Goal: Task Accomplishment & Management: Manage account settings

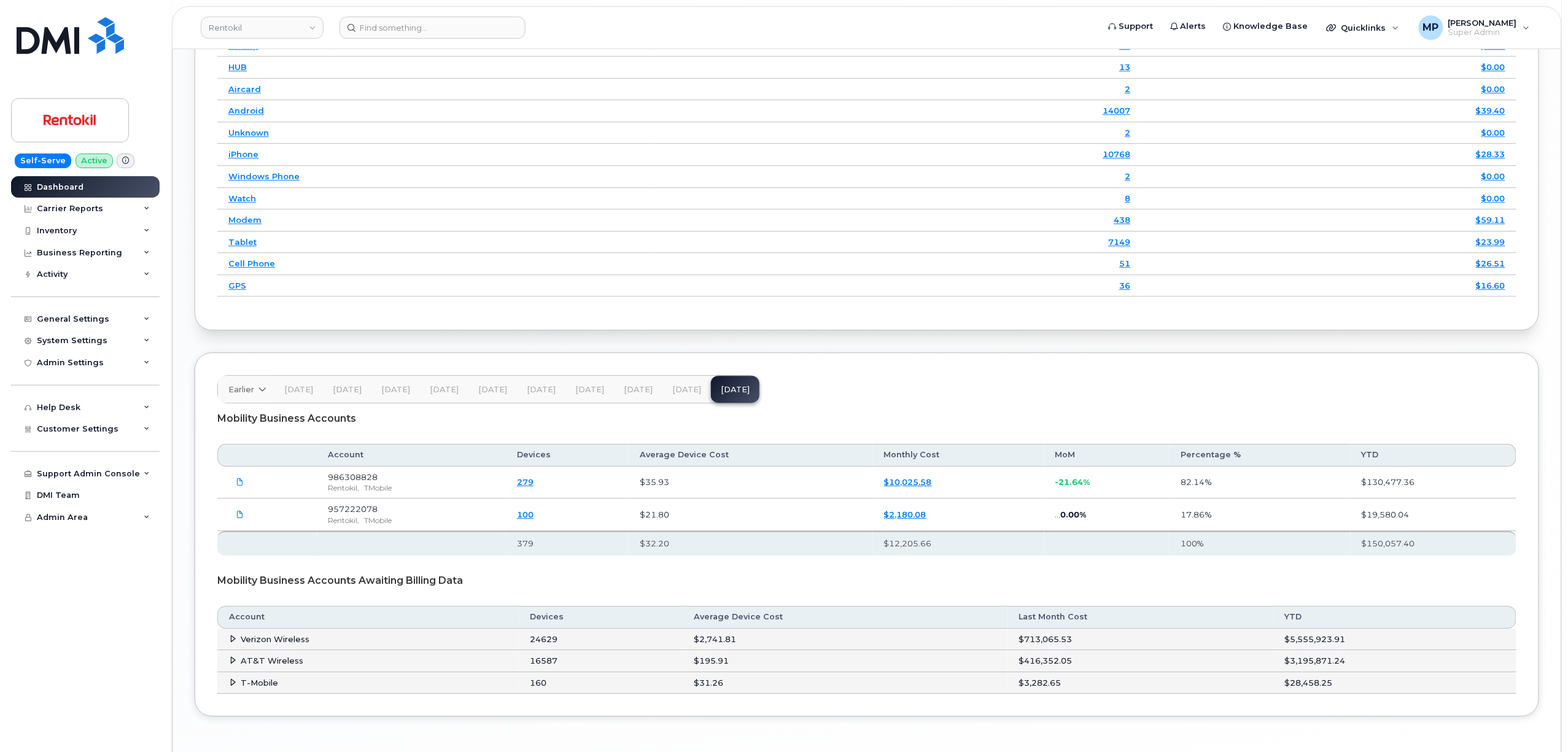
scroll to position [1710, 0]
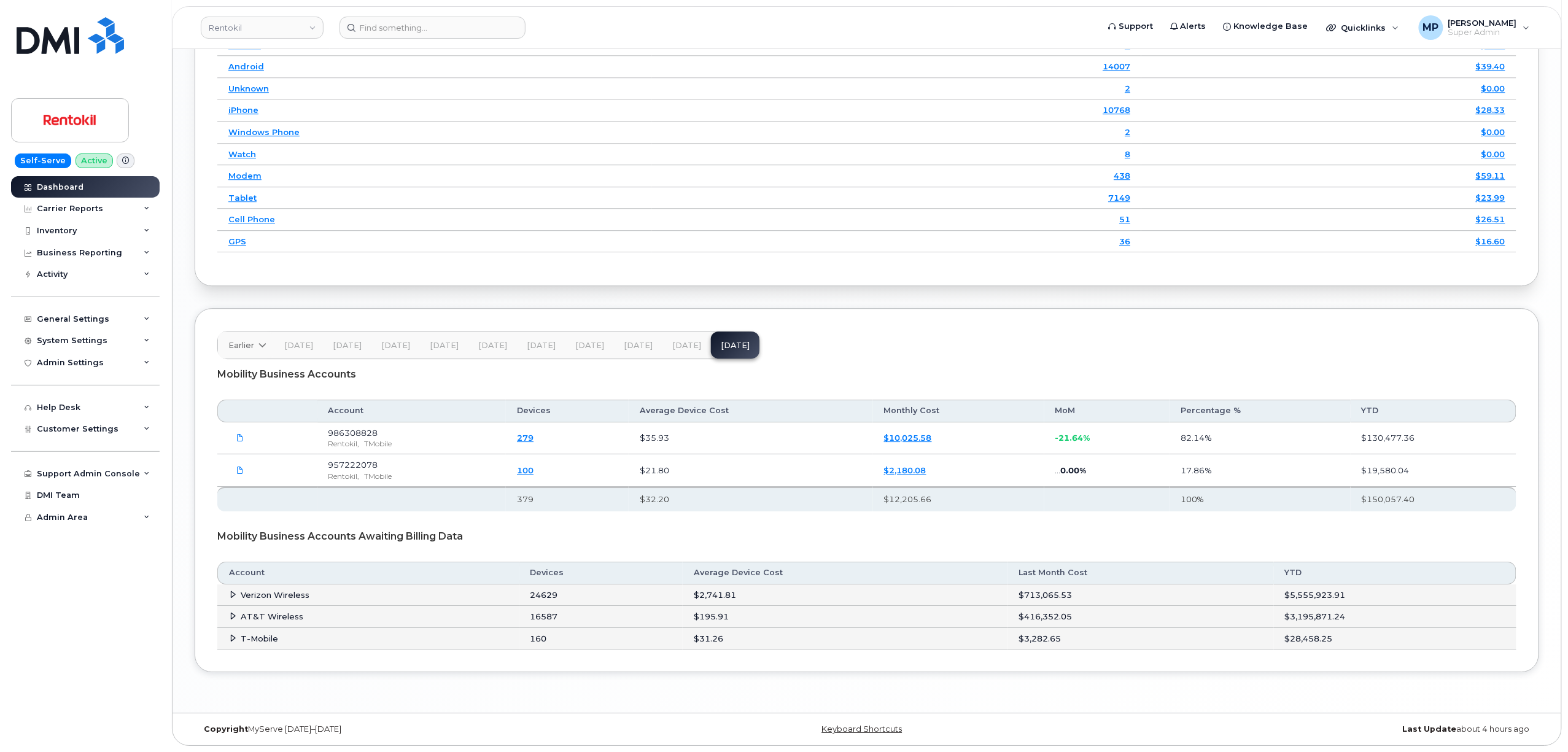
click at [234, 591] on icon at bounding box center [234, 594] width 8 height 8
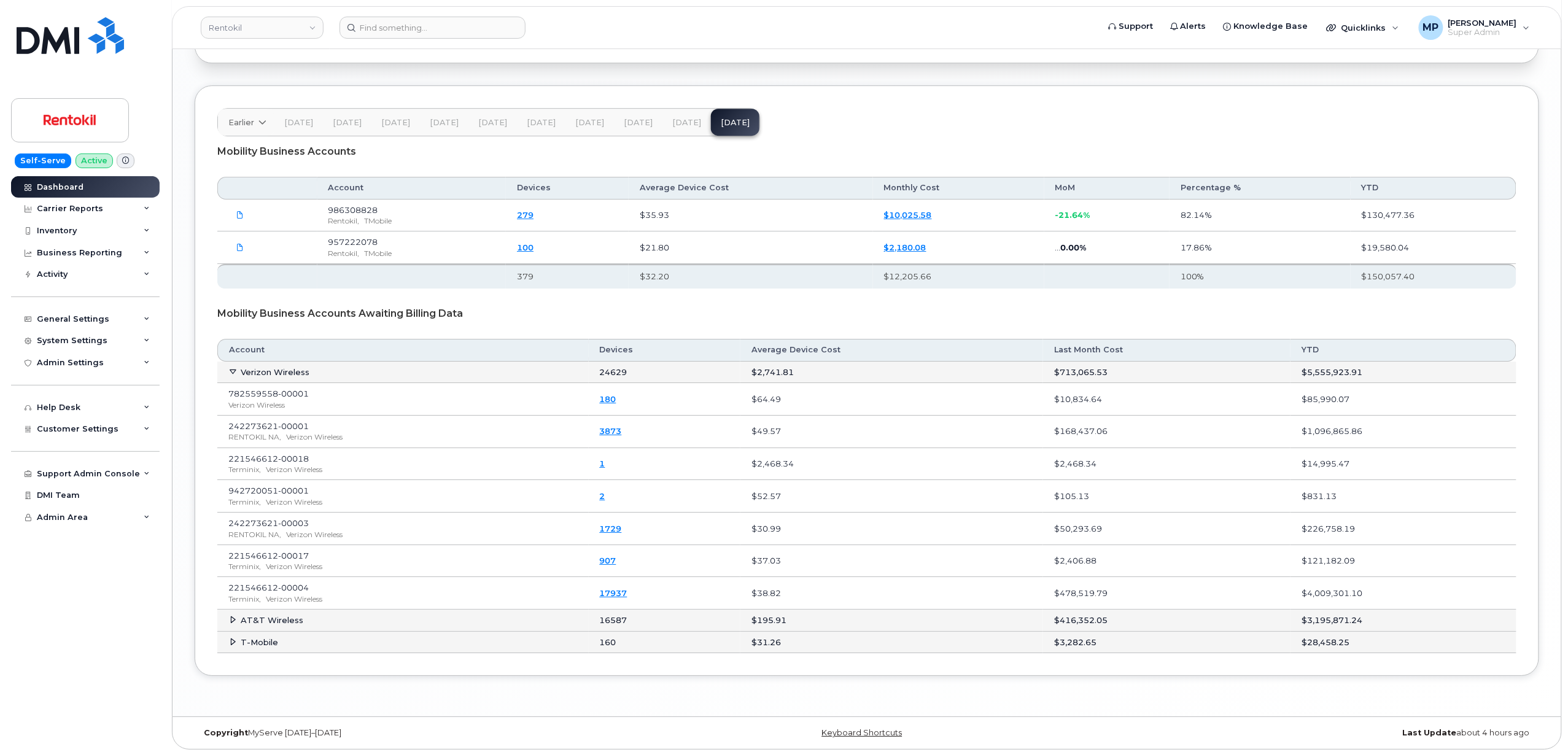
scroll to position [1937, 0]
click at [57, 427] on span "Customer Settings" at bounding box center [78, 428] width 81 height 9
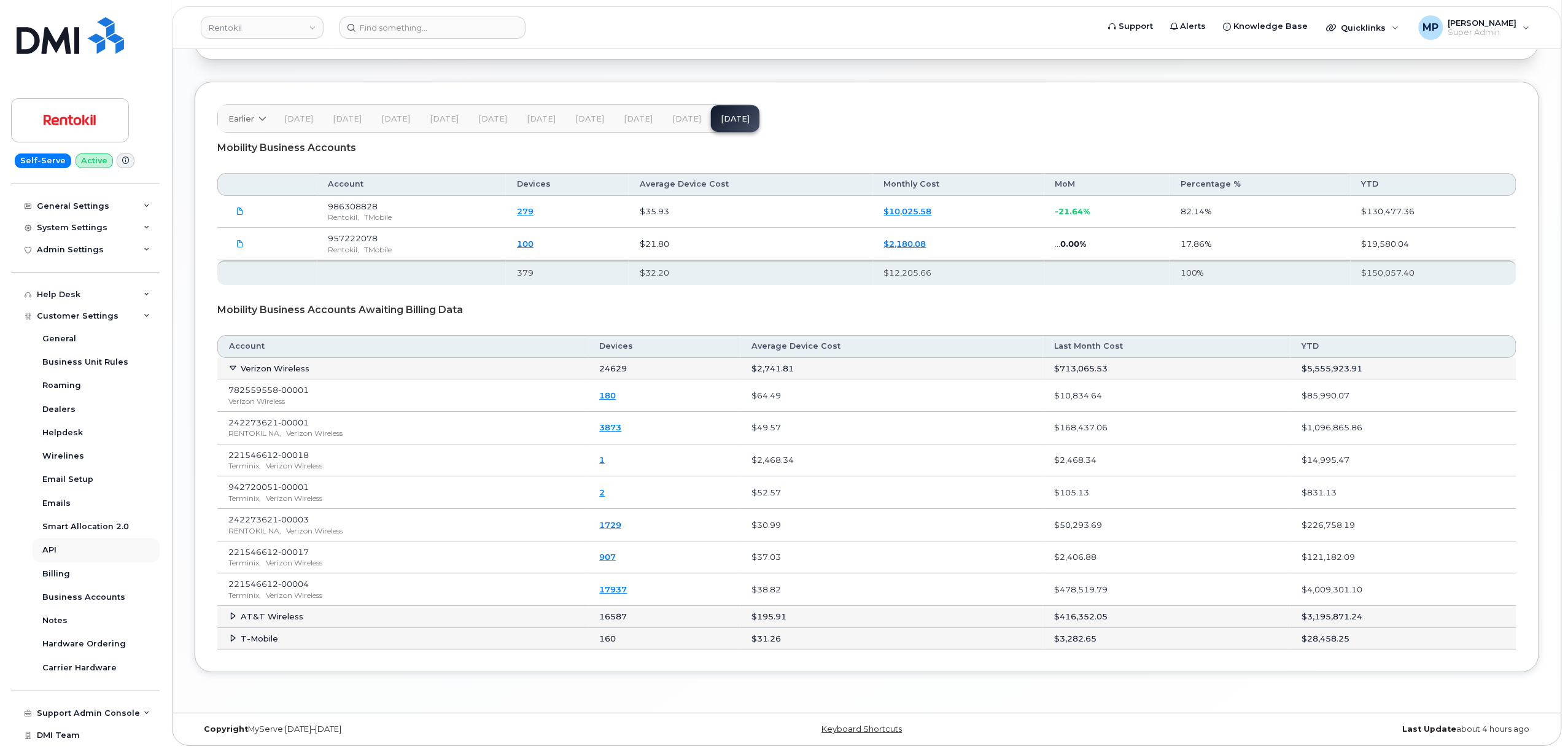
scroll to position [128, 0]
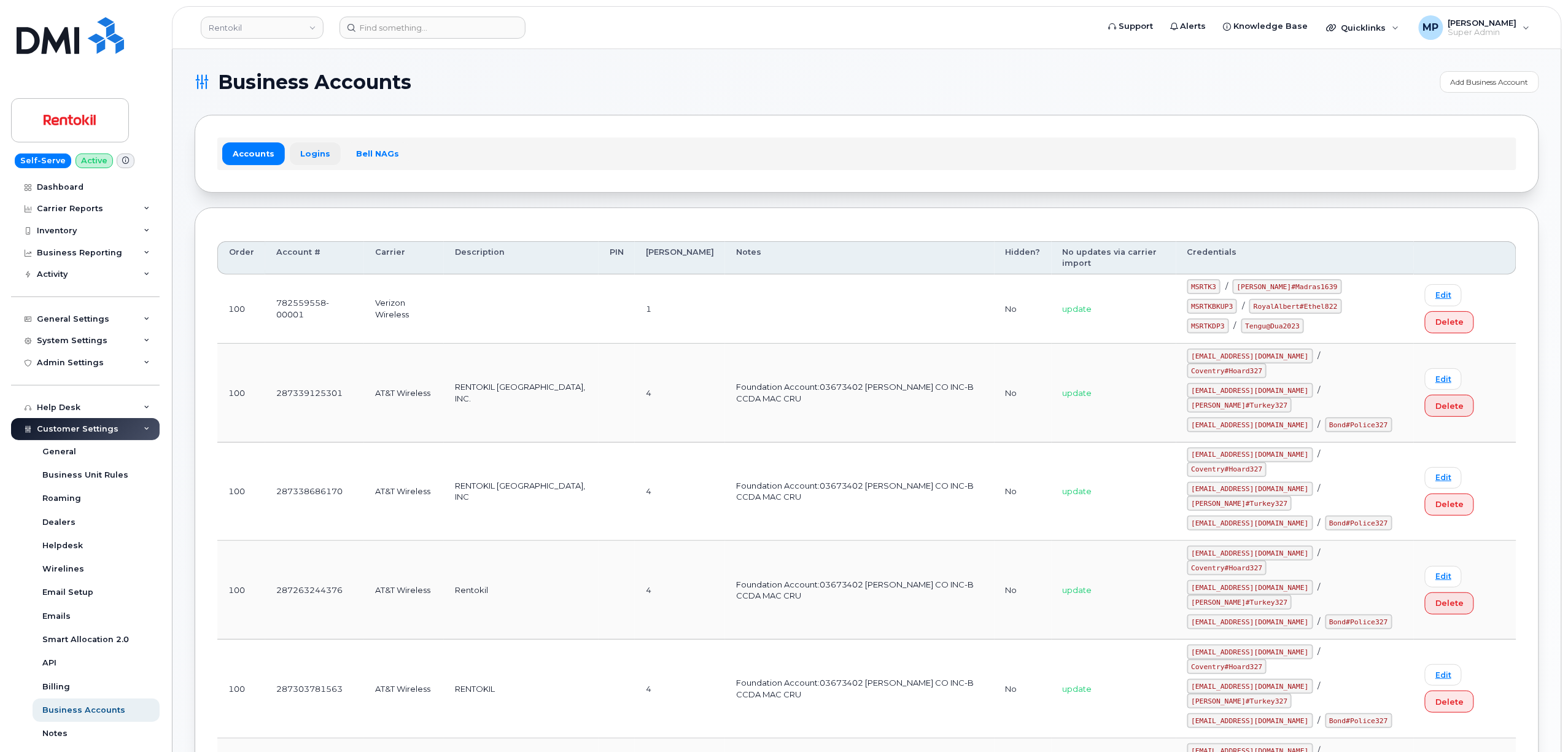
click at [307, 155] on link "Logins" at bounding box center [315, 153] width 51 height 22
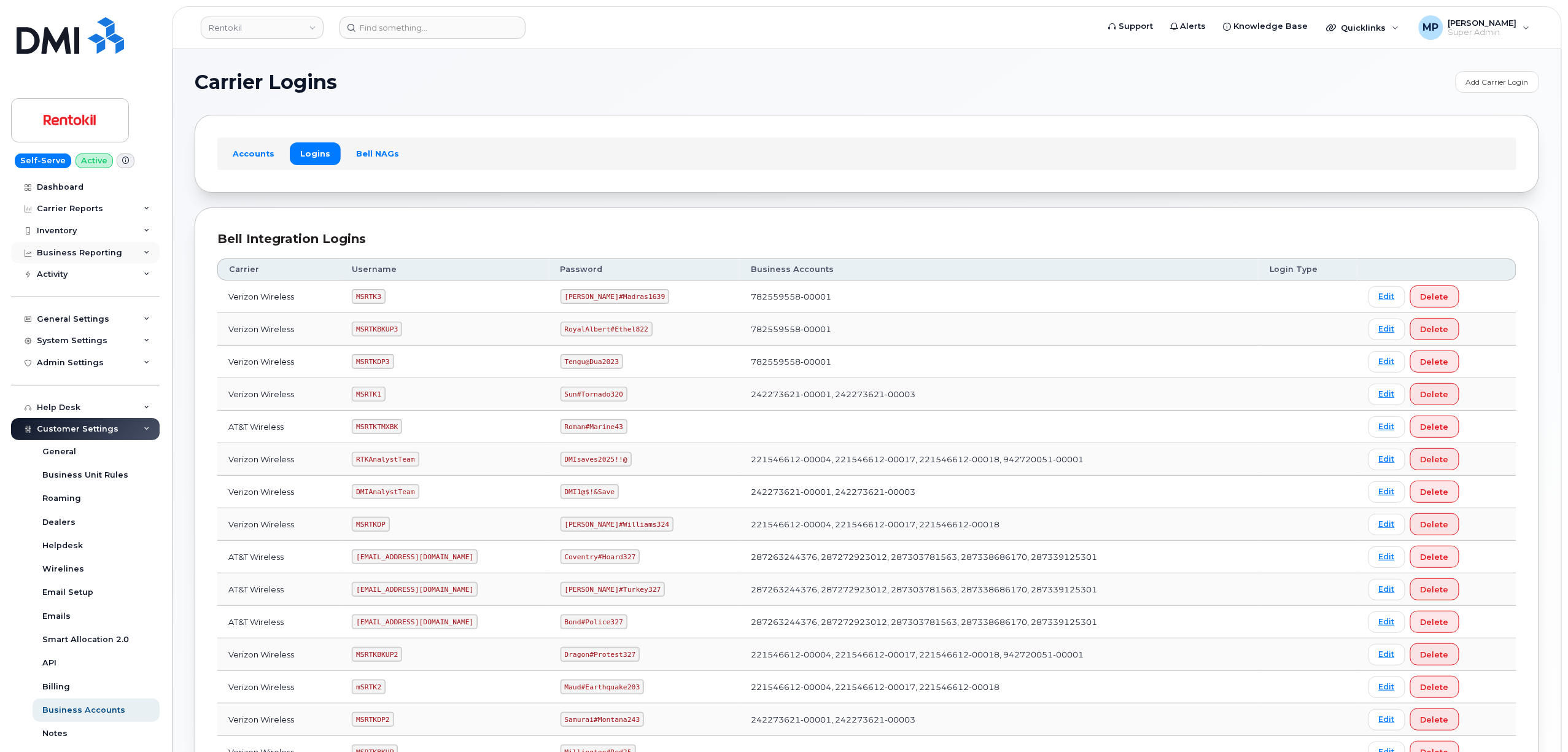
click at [68, 250] on div "Business Reporting" at bounding box center [79, 253] width 85 height 10
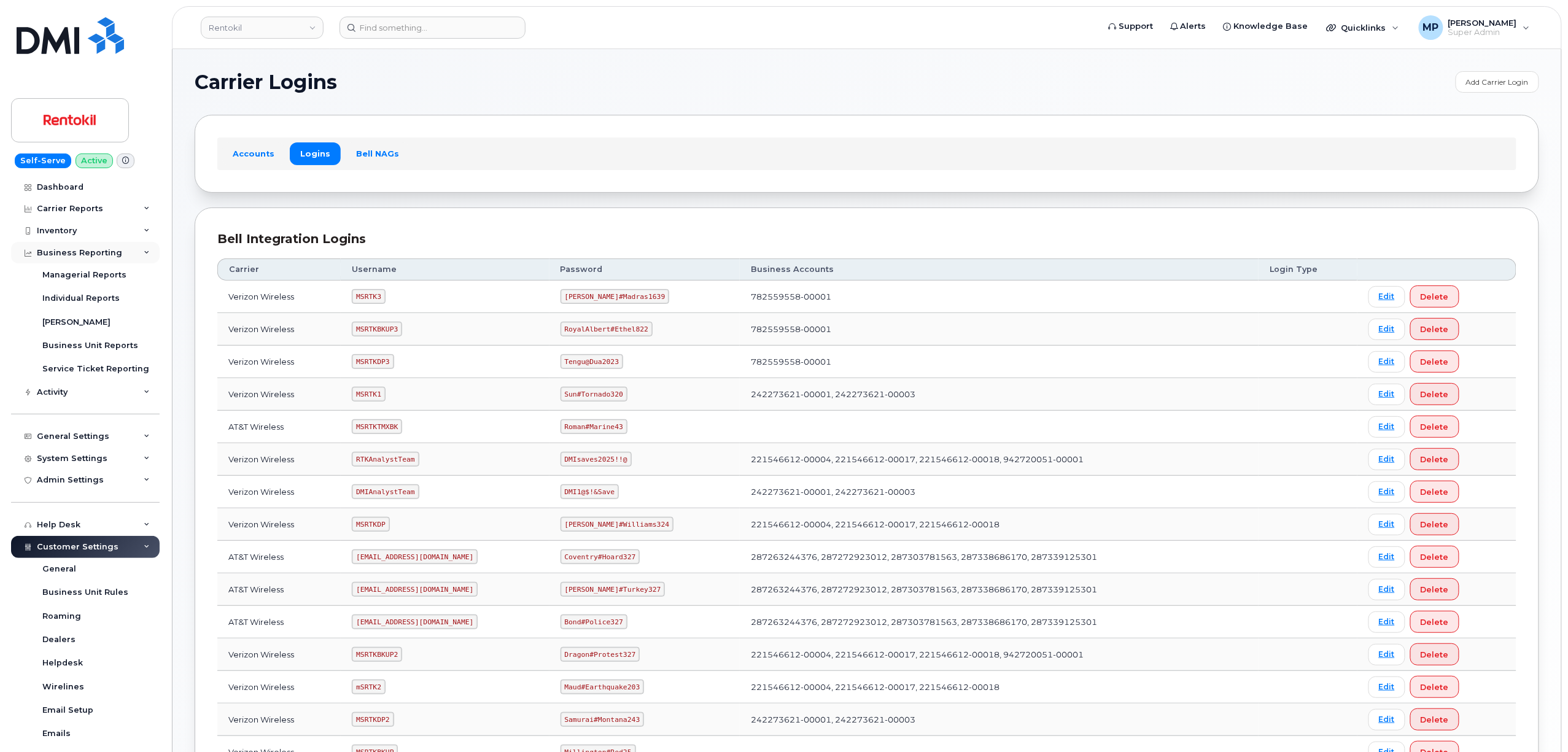
click at [68, 250] on div "Business Reporting" at bounding box center [79, 253] width 85 height 10
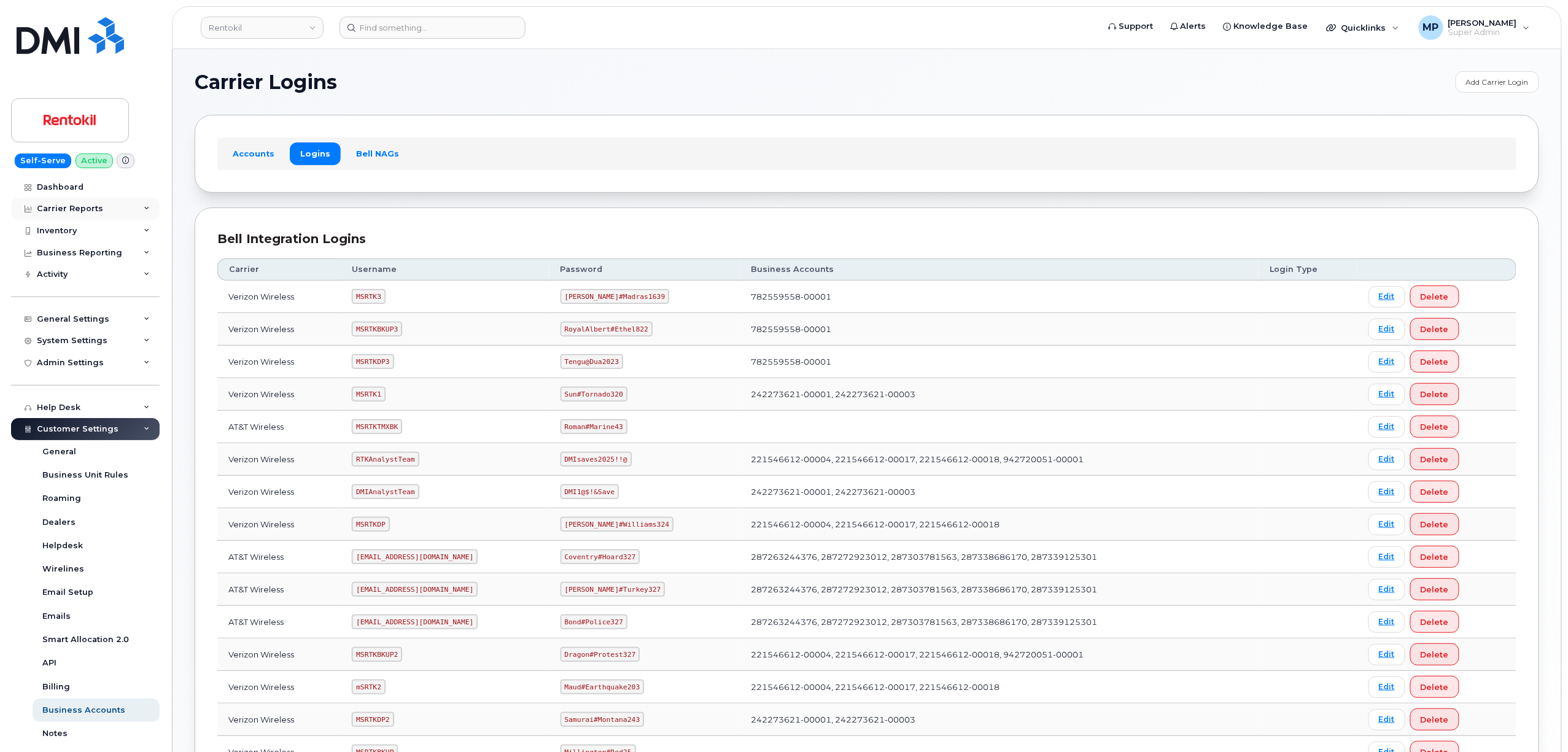
click at [71, 207] on div "Carrier Reports" at bounding box center [70, 209] width 66 height 10
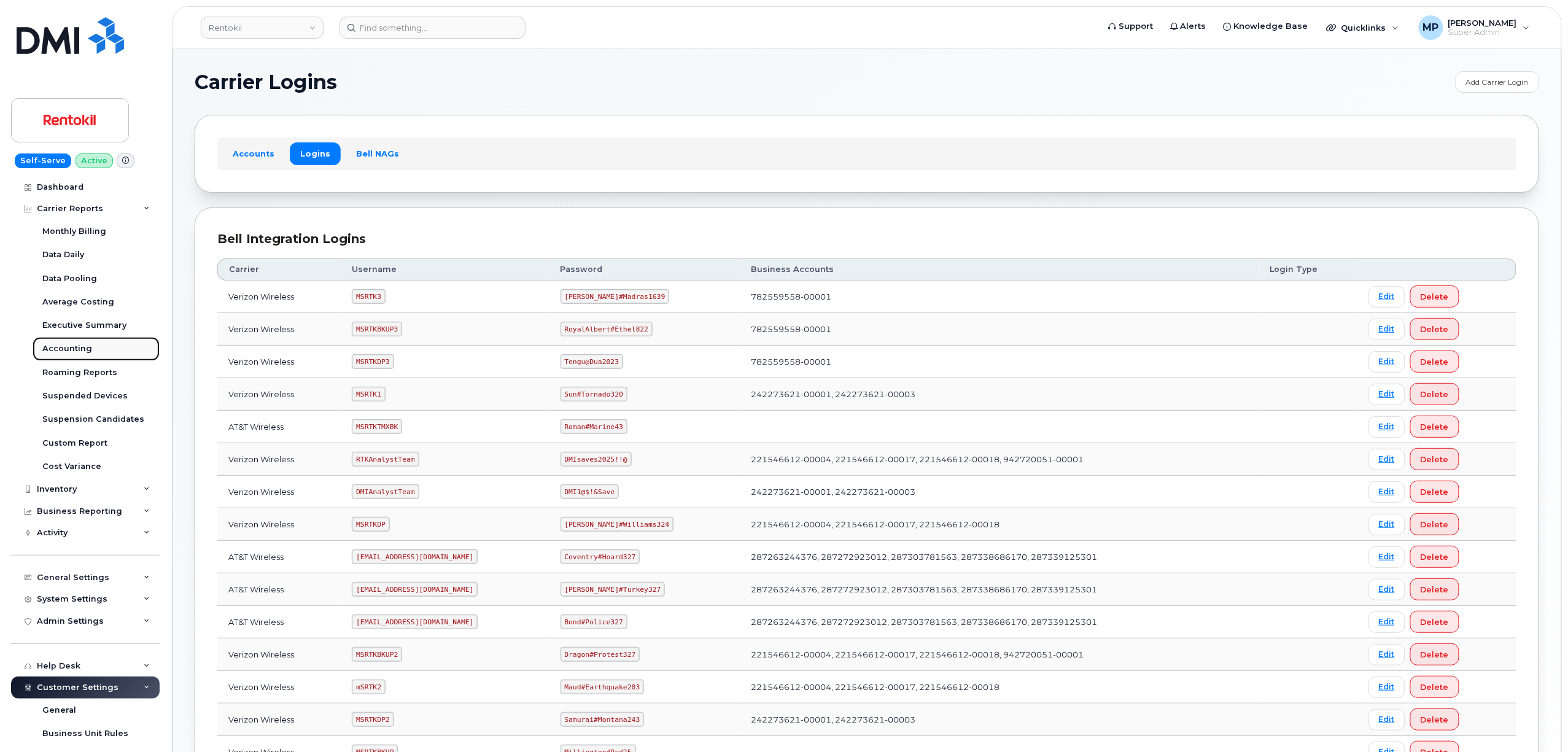
click at [63, 352] on div "Accounting" at bounding box center [67, 348] width 49 height 11
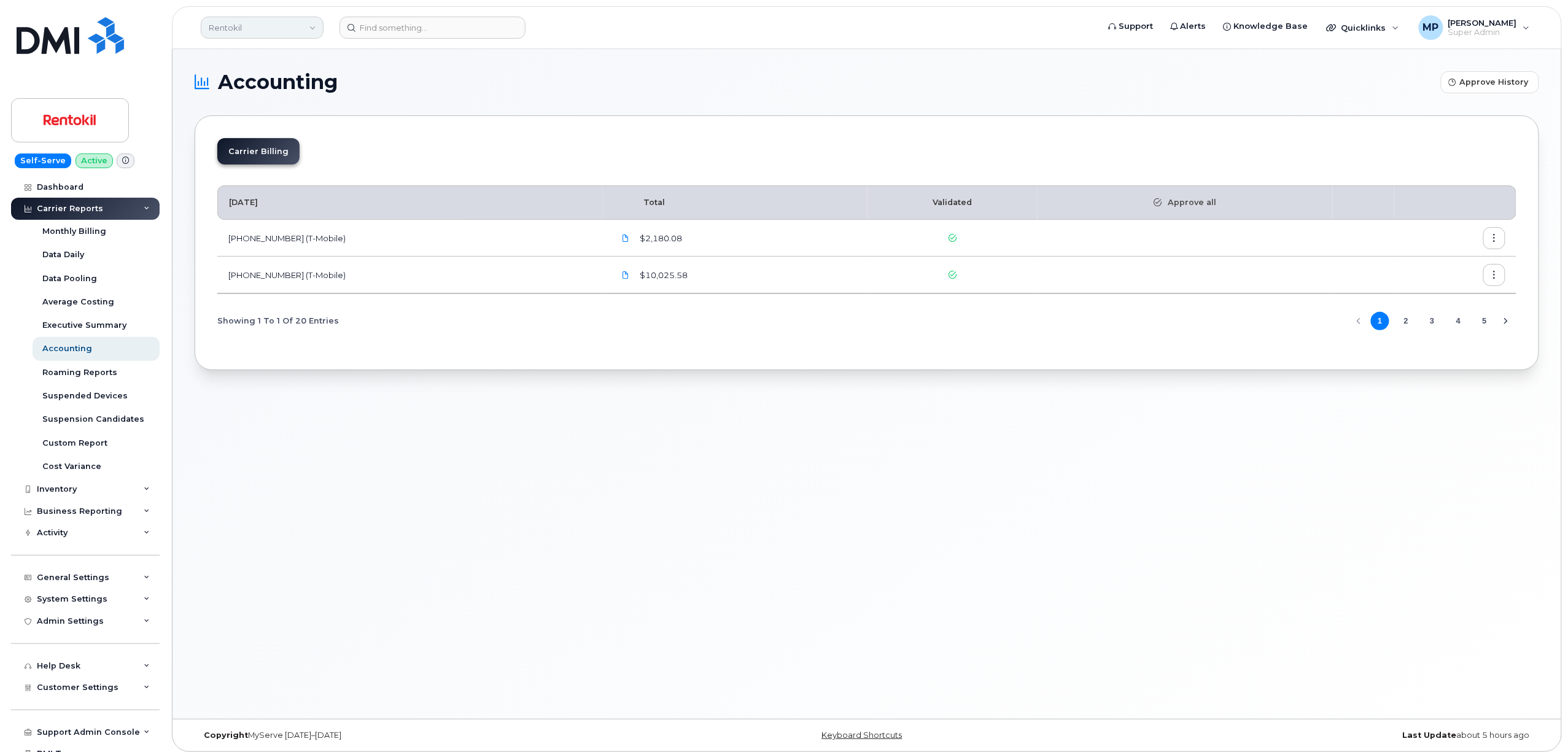
click at [261, 25] on link "Rentokil" at bounding box center [262, 28] width 123 height 22
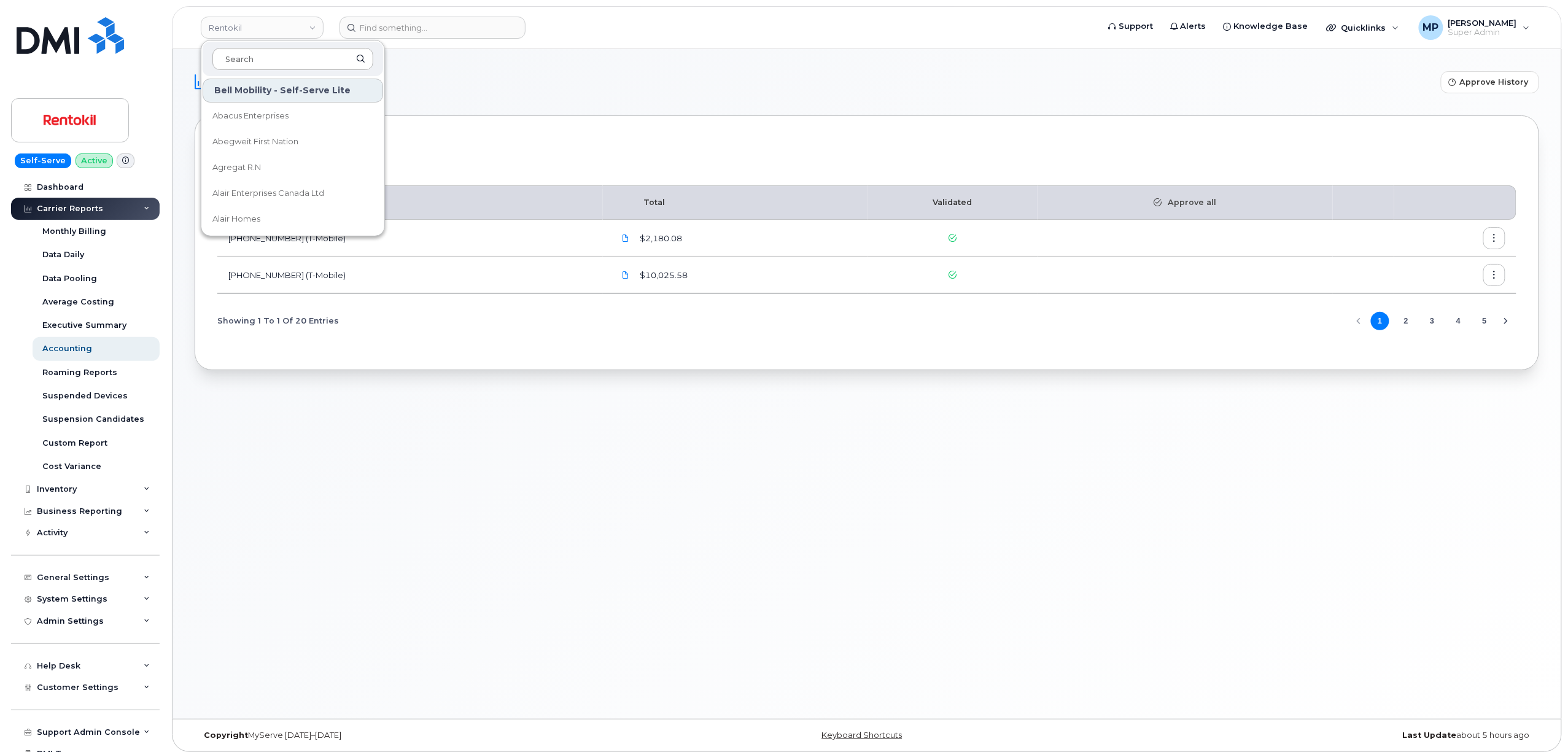
type input "t"
type input "u"
type input "kiewi"
click at [584, 37] on form at bounding box center [715, 28] width 750 height 22
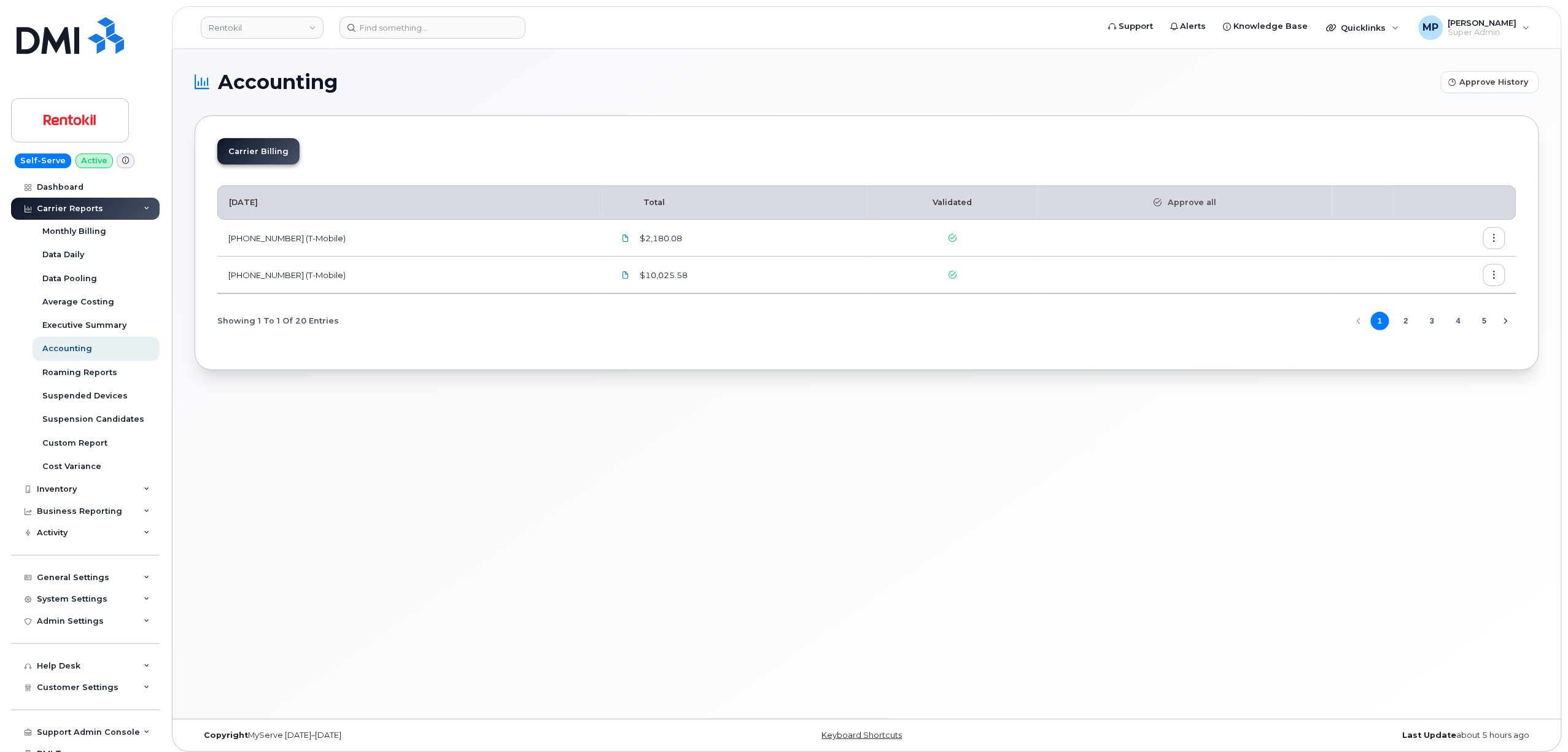
click at [1406, 321] on button "2" at bounding box center [1406, 321] width 18 height 18
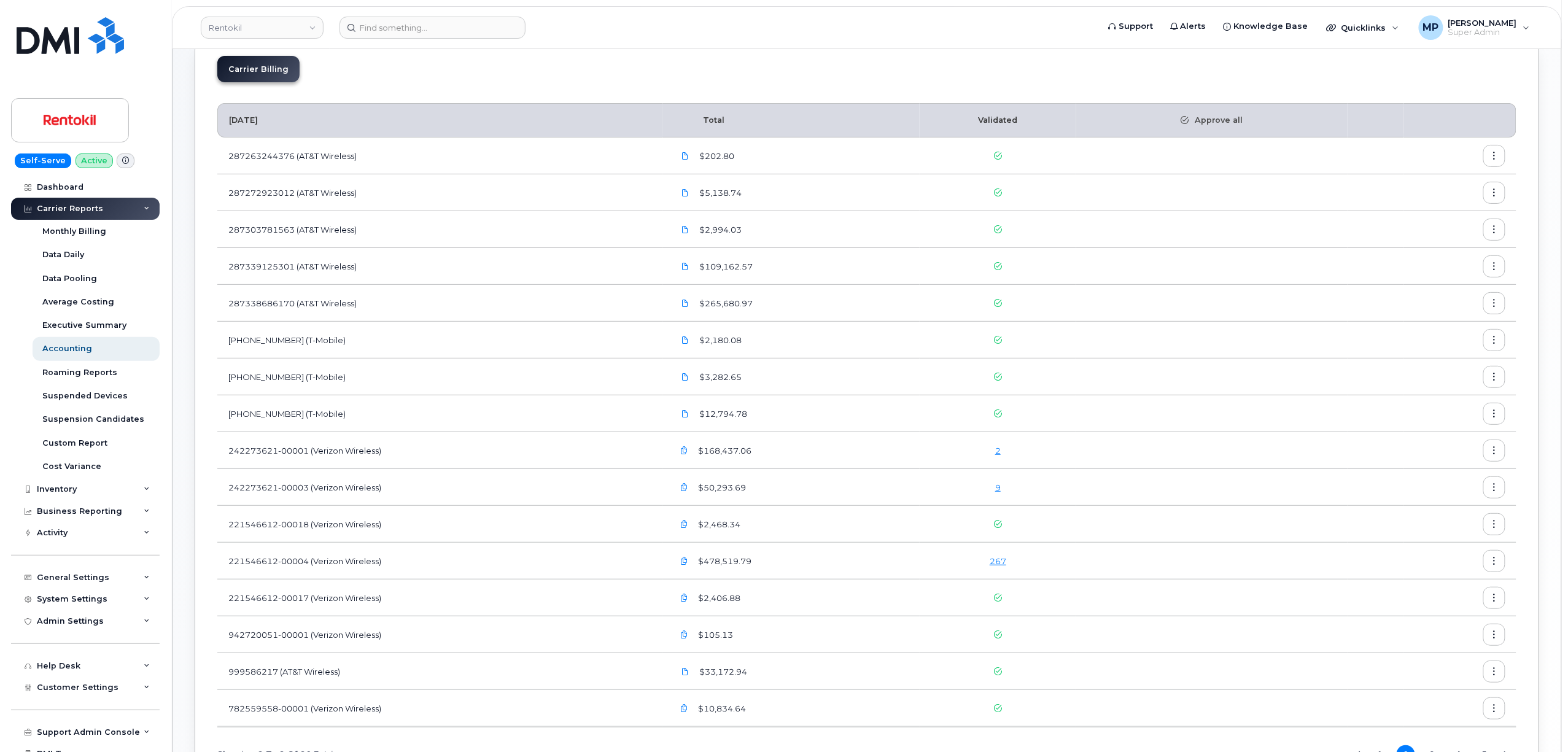
scroll to position [197, 0]
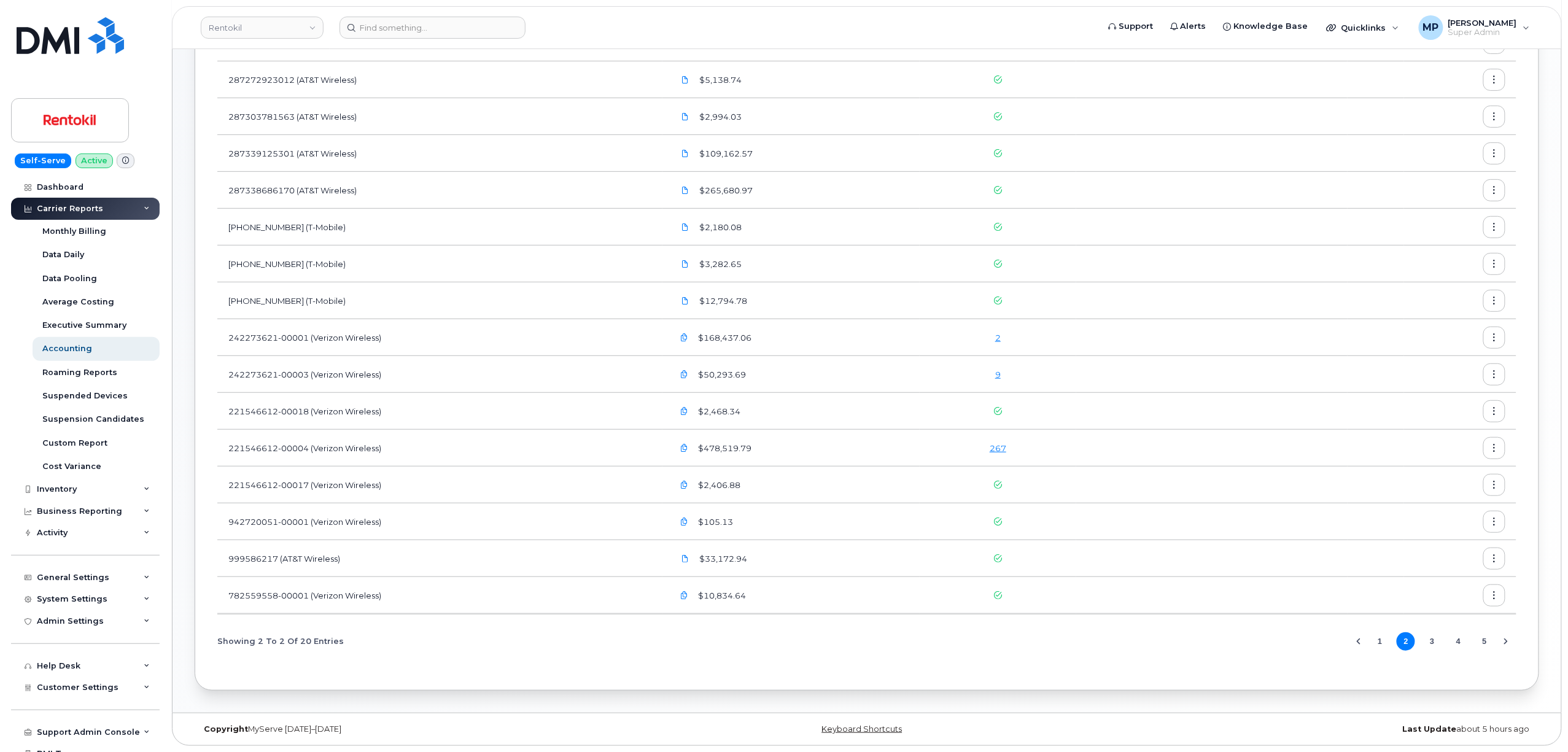
click at [1427, 643] on button "3" at bounding box center [1432, 641] width 18 height 18
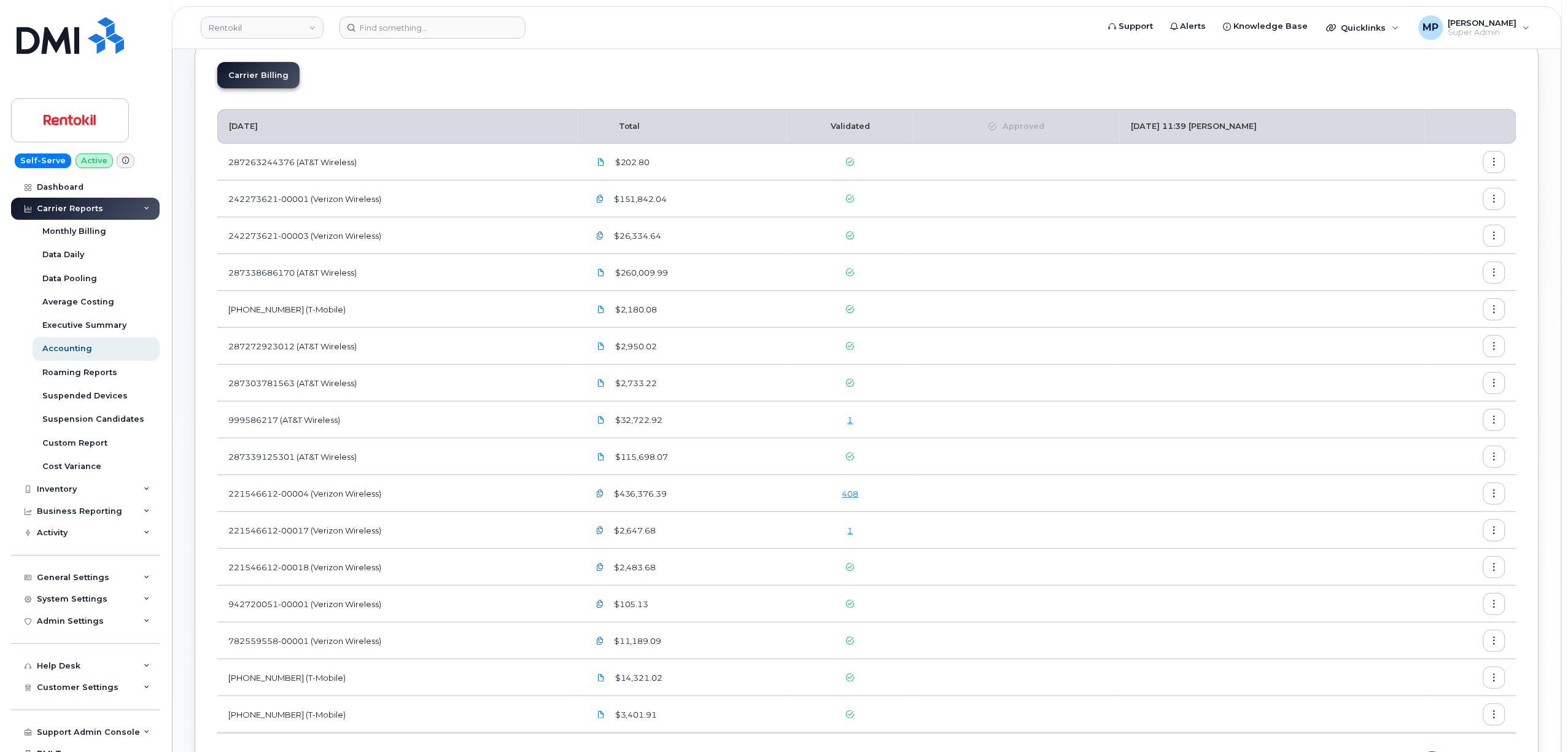
scroll to position [197, 0]
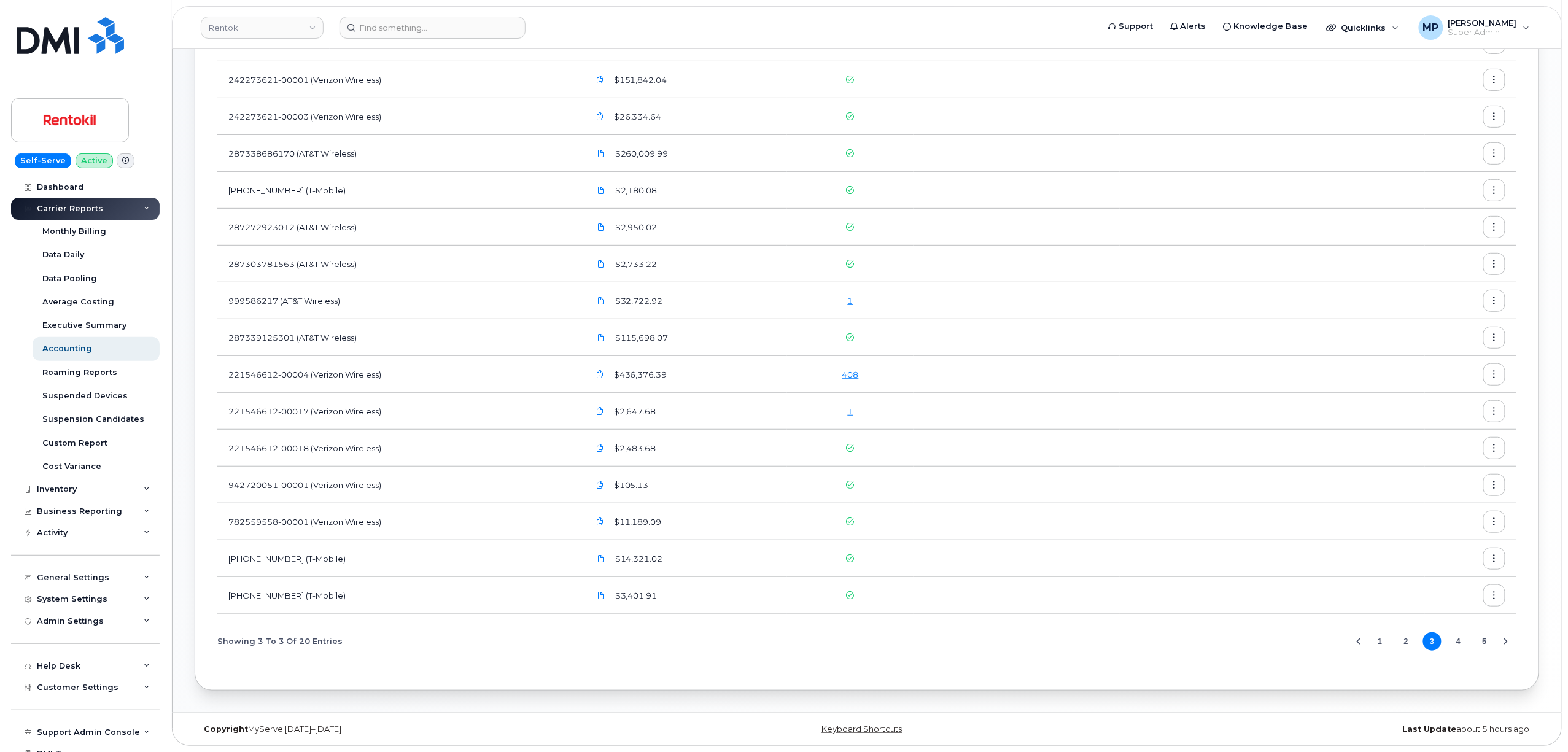
click at [848, 409] on link "1" at bounding box center [851, 412] width 6 height 10
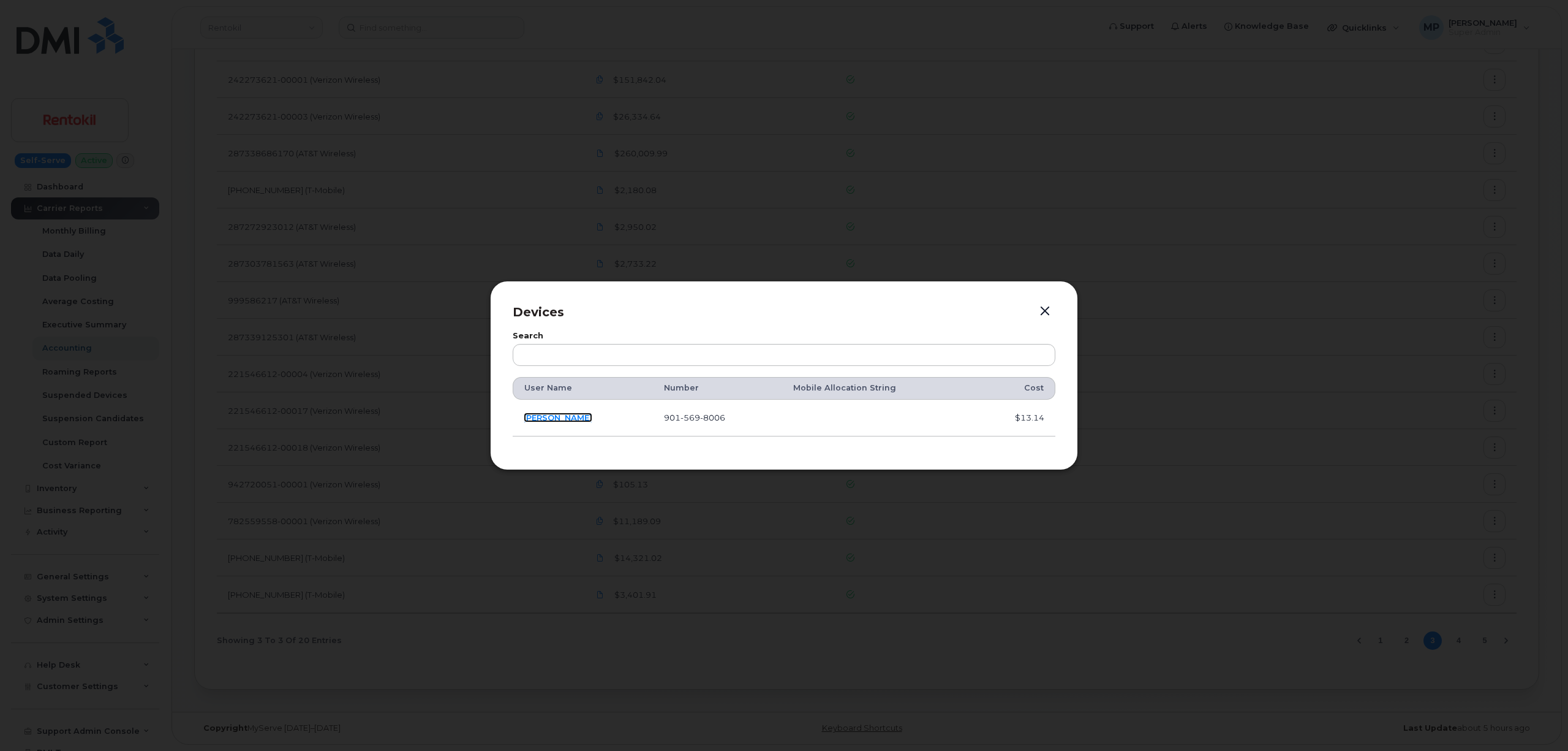
click at [552, 415] on link "DWIGHT YOUNG" at bounding box center [558, 418] width 69 height 10
click at [1049, 303] on button "button" at bounding box center [1045, 312] width 18 height 17
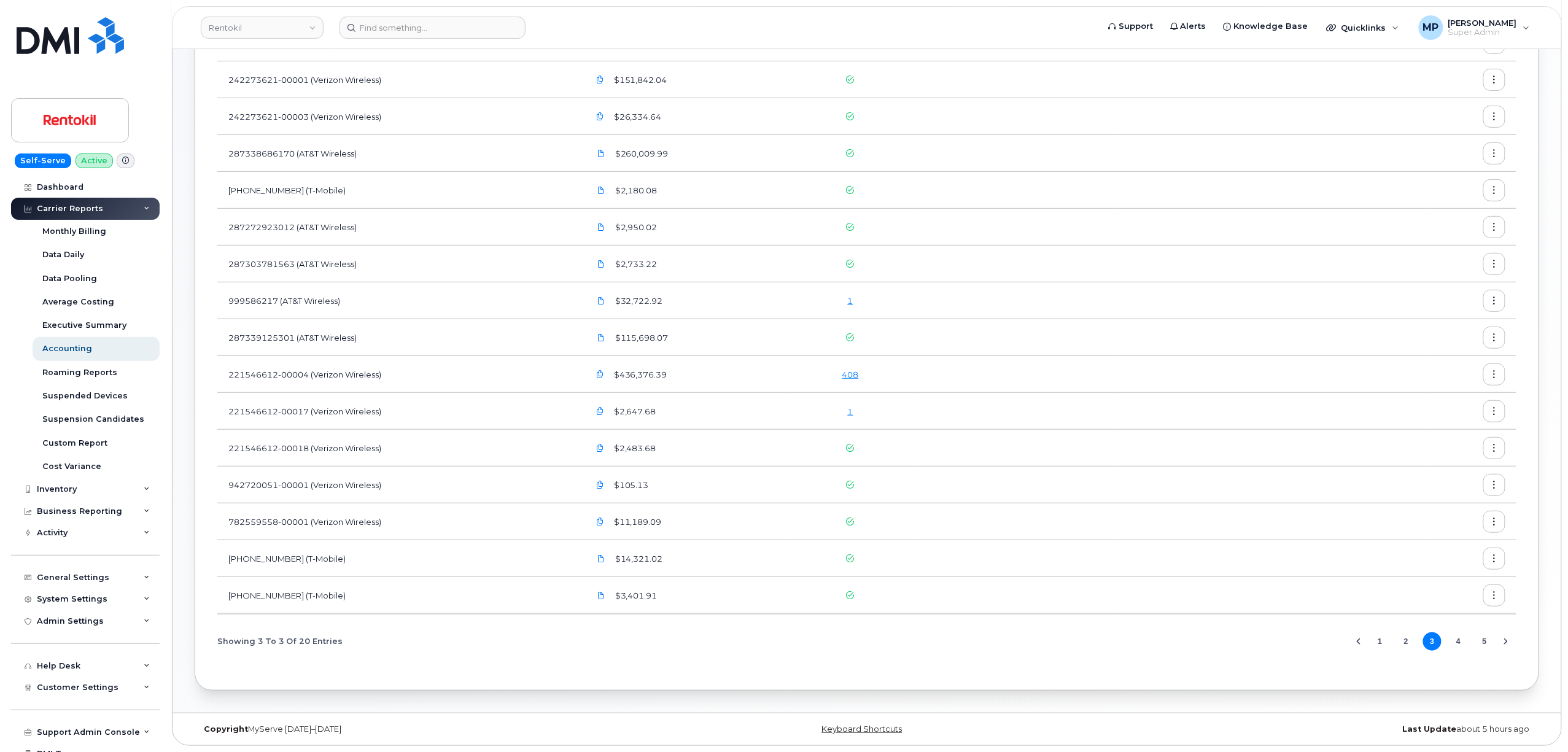
click at [848, 298] on link "1" at bounding box center [851, 301] width 6 height 10
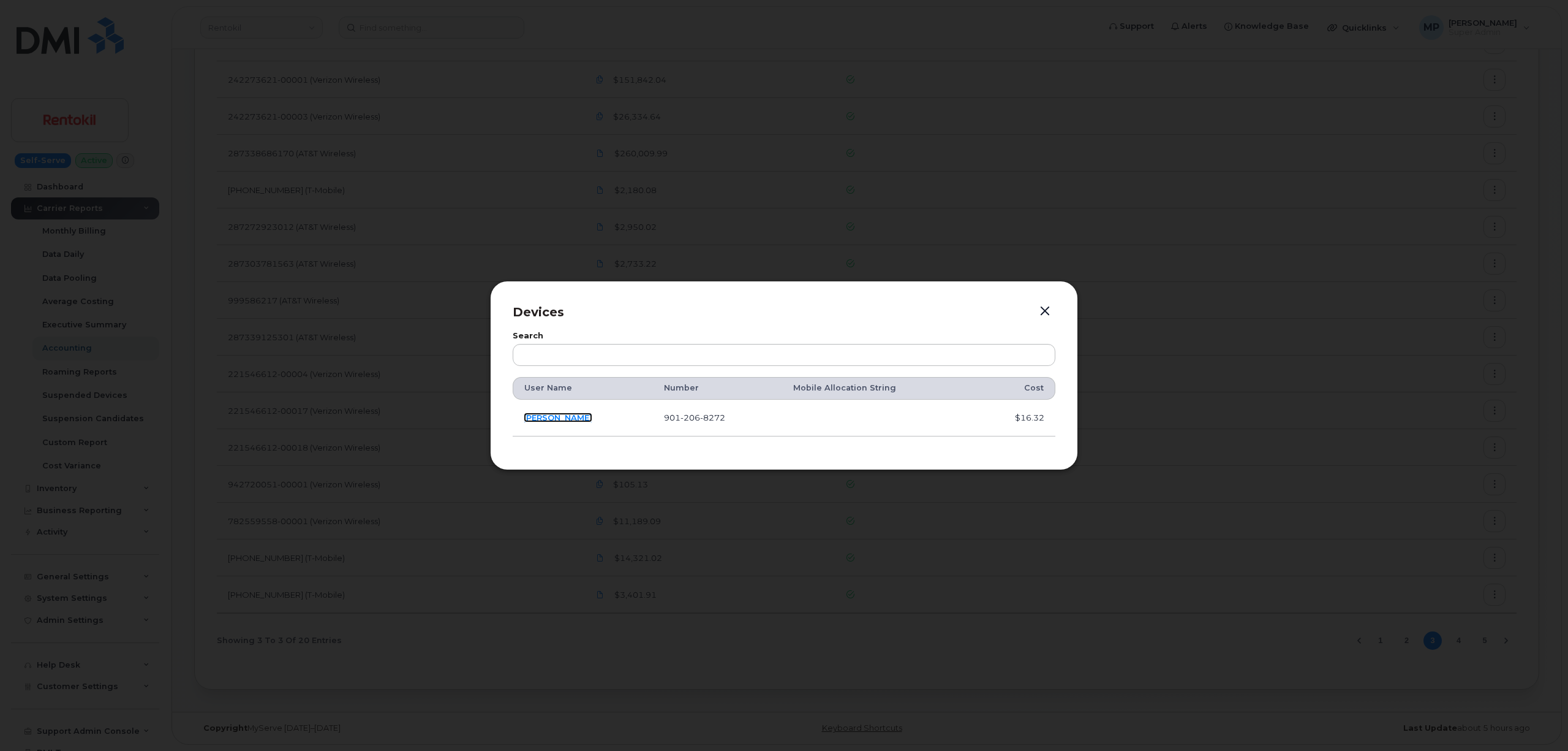
click at [539, 418] on link "RYAN GRAVES" at bounding box center [558, 418] width 69 height 10
click at [1040, 308] on button "button" at bounding box center [1045, 312] width 18 height 17
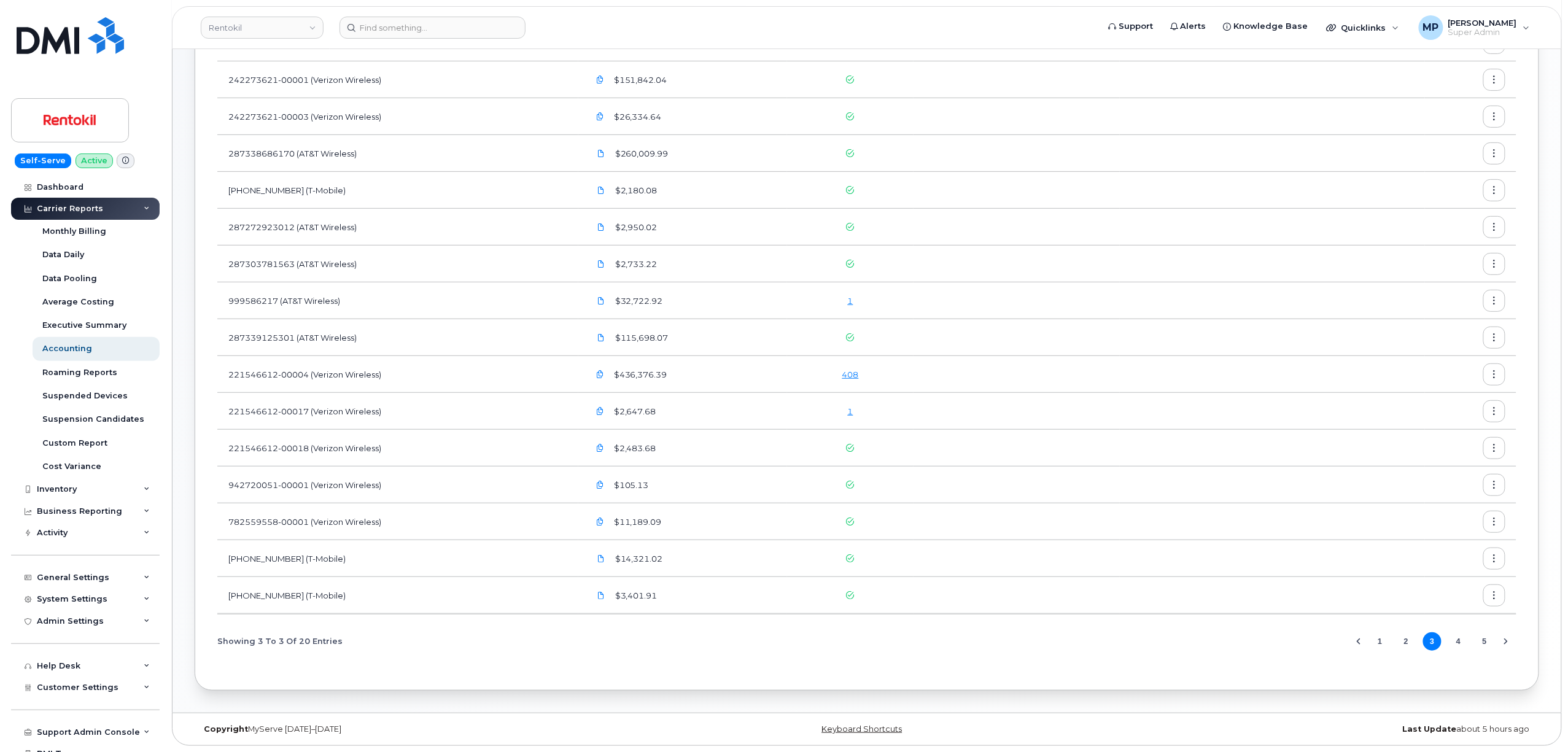
scroll to position [0, 0]
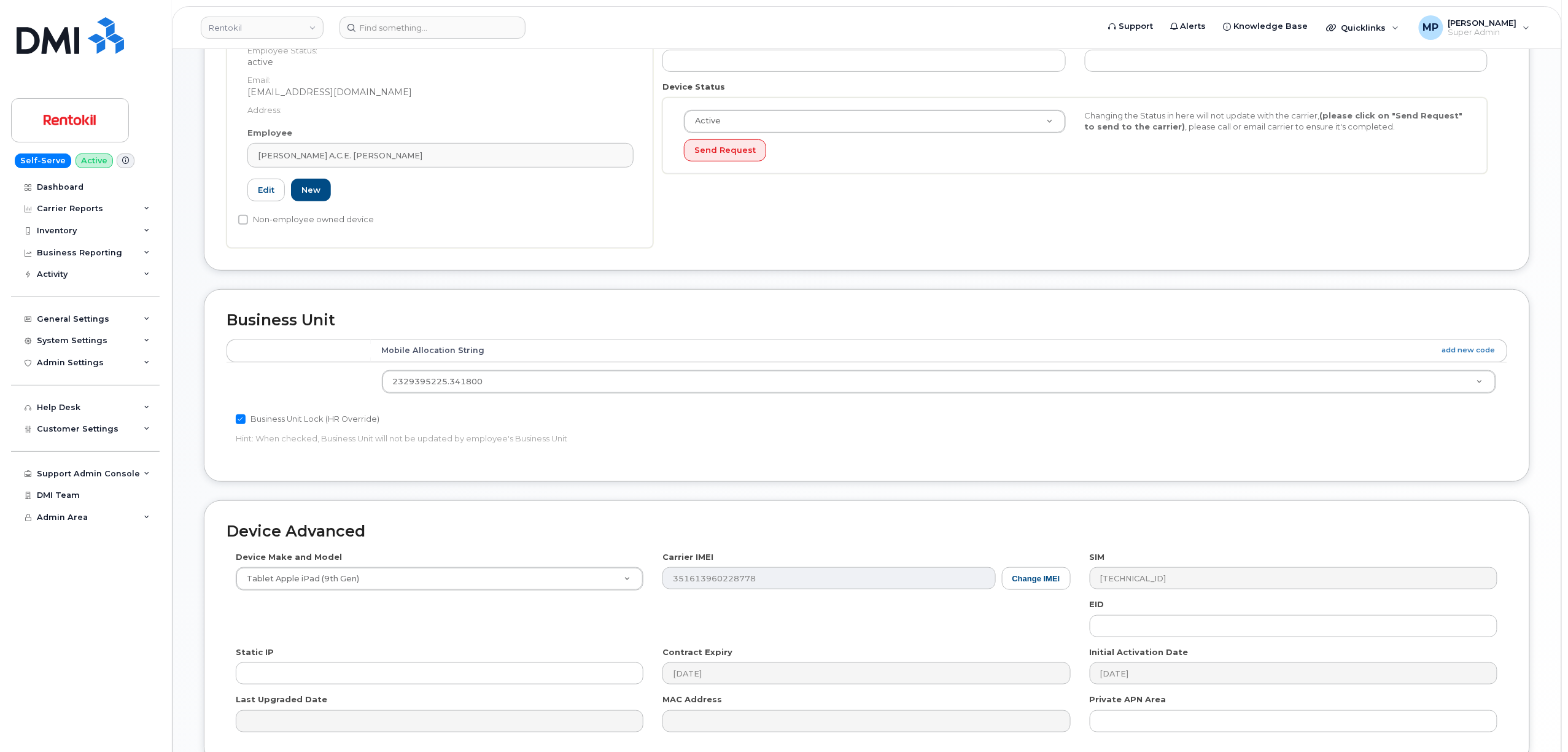
scroll to position [391, 0]
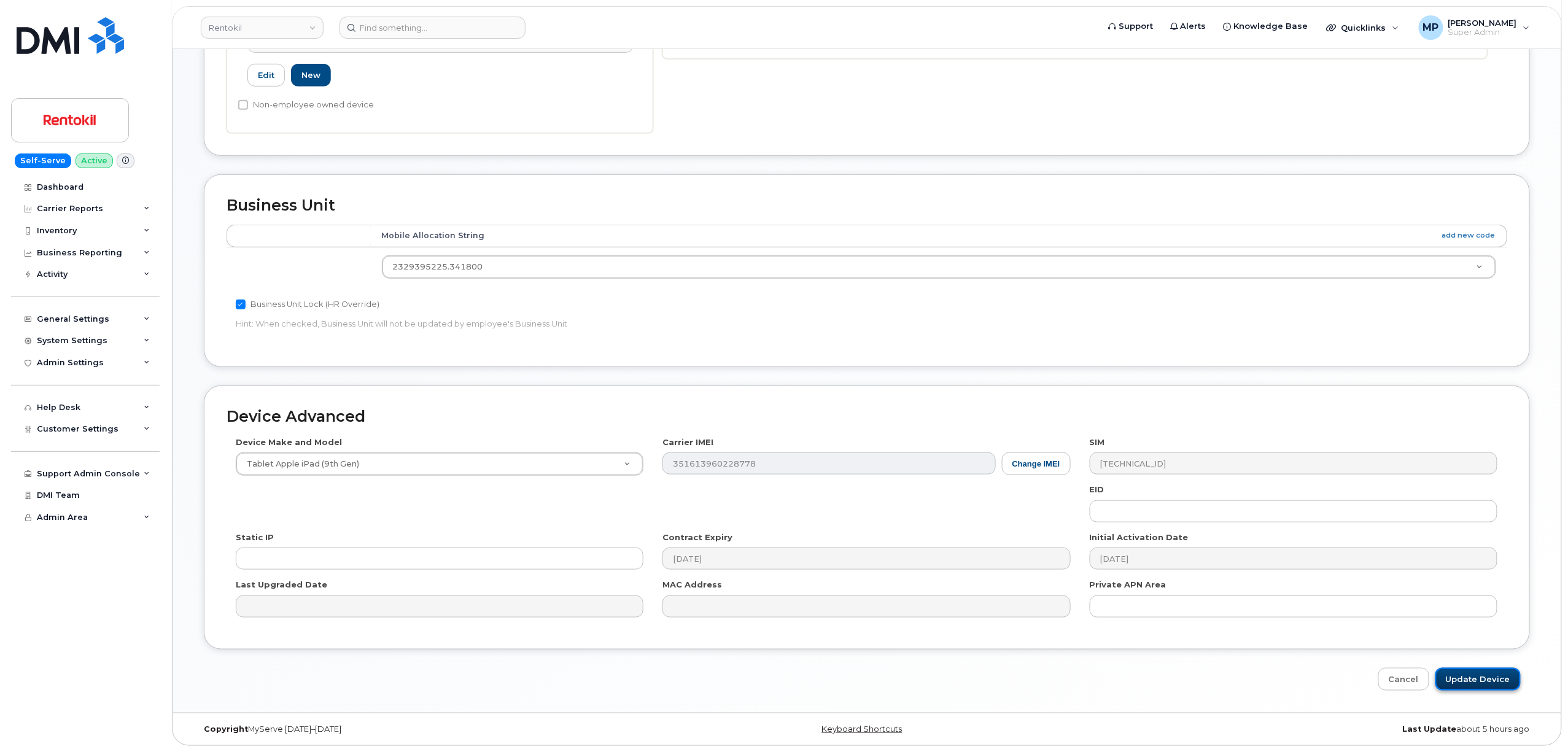
click at [1489, 680] on input "Update Device" at bounding box center [1478, 679] width 85 height 23
type input "Saving..."
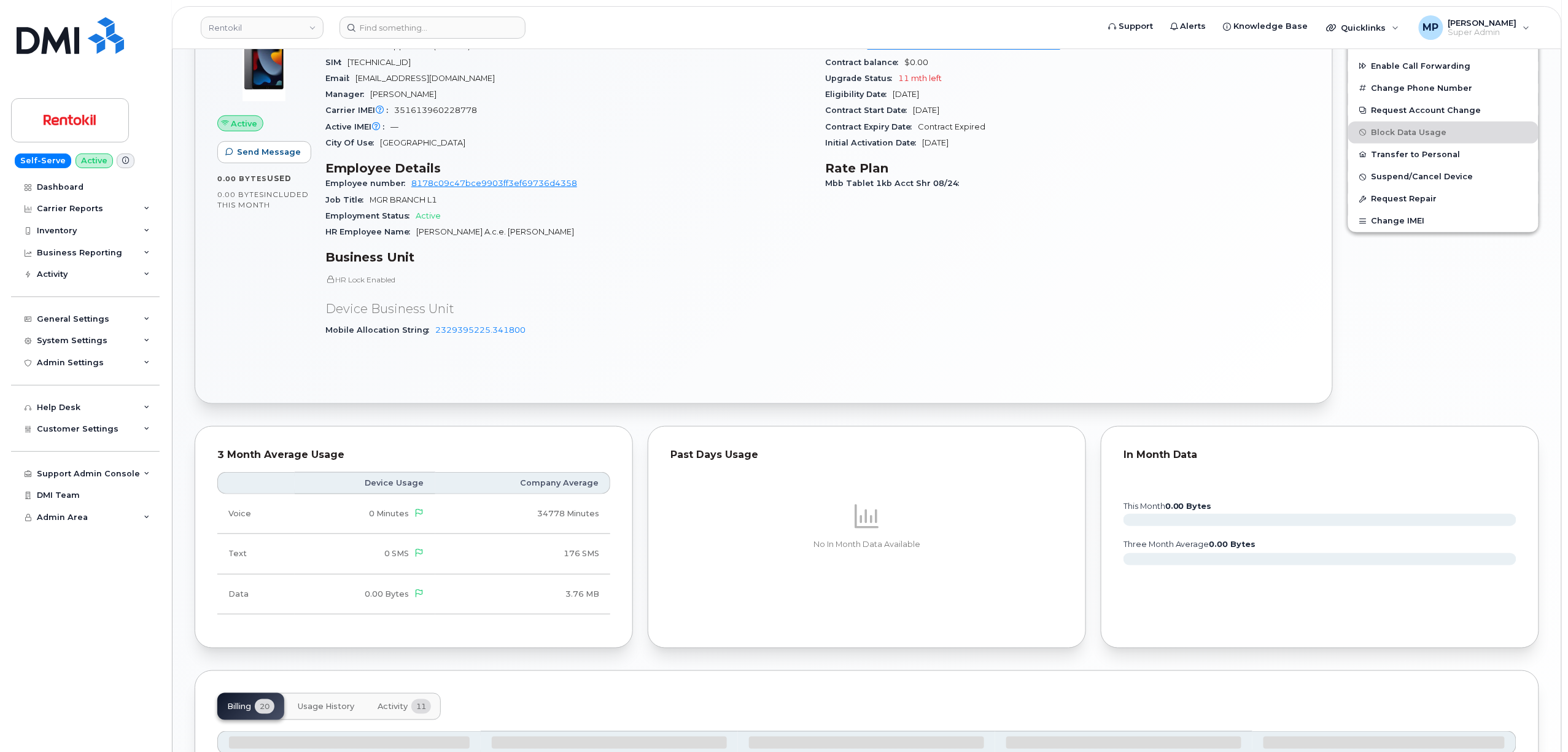
scroll to position [572, 0]
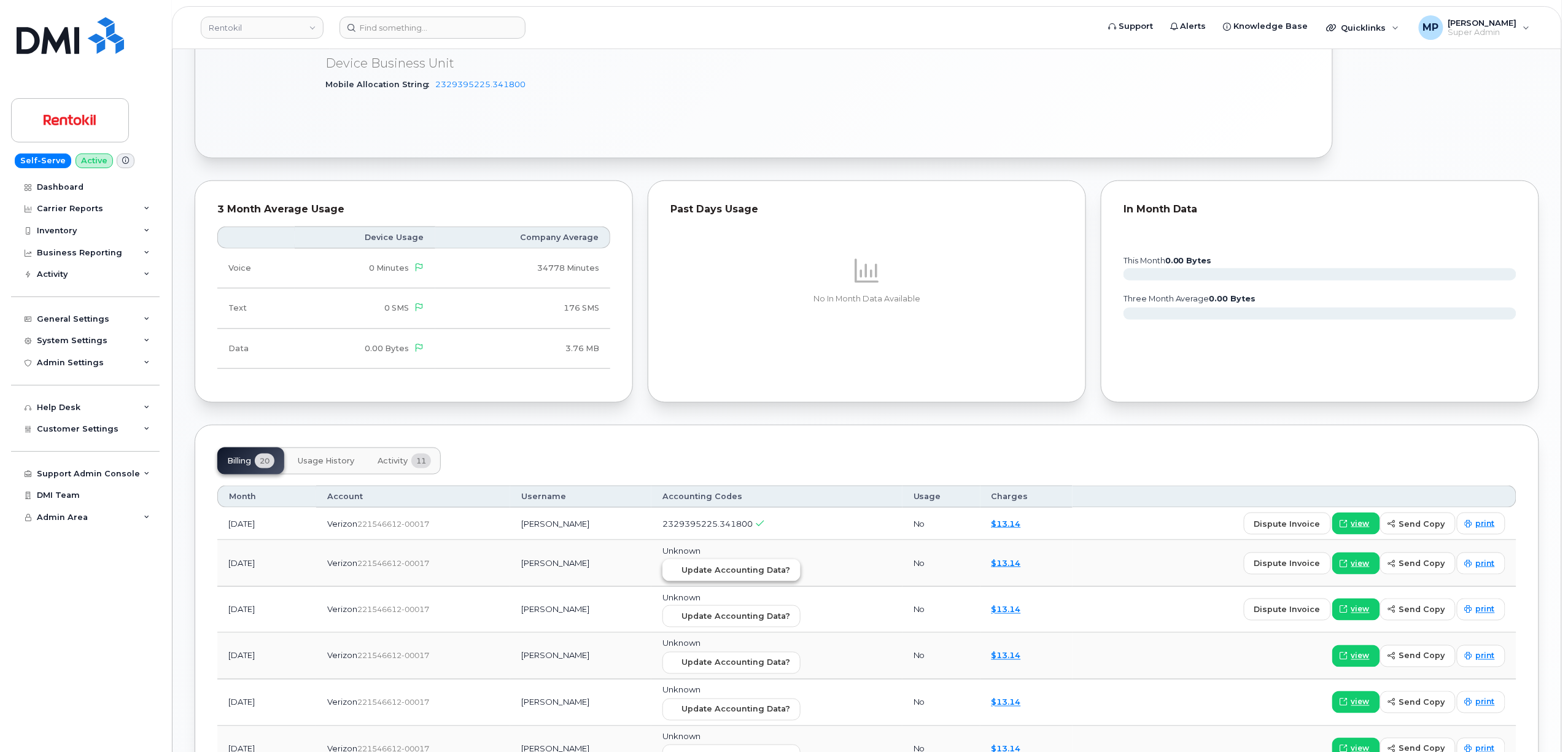
click at [730, 581] on button "Update Accounting Data?" at bounding box center [732, 570] width 138 height 22
drag, startPoint x: 701, startPoint y: 630, endPoint x: 861, endPoint y: 82, distance: 570.9
click at [703, 627] on button "Update Accounting Data?" at bounding box center [732, 616] width 138 height 22
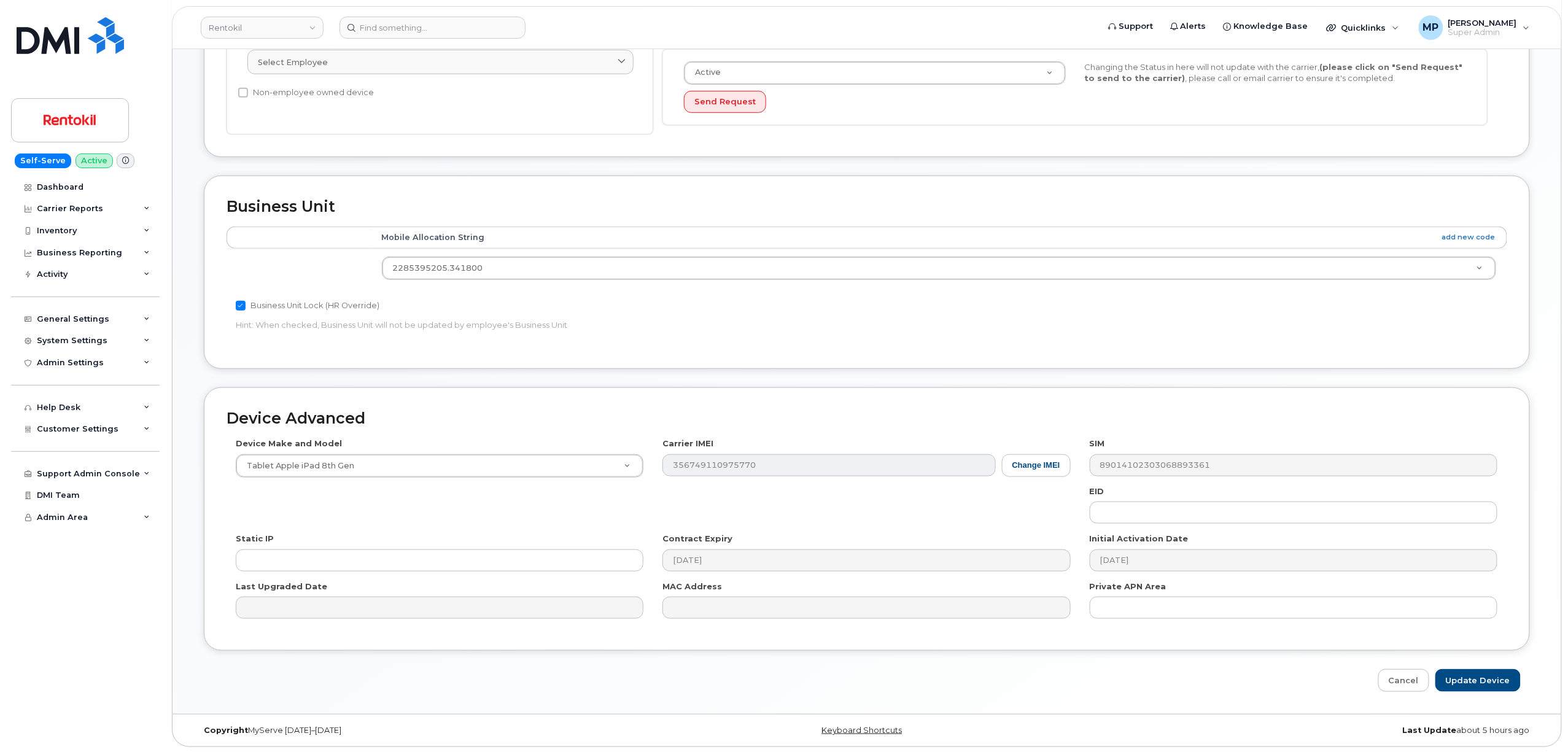
scroll to position [328, 0]
click at [1481, 676] on input "Update Device" at bounding box center [1478, 679] width 85 height 23
type input "Saving..."
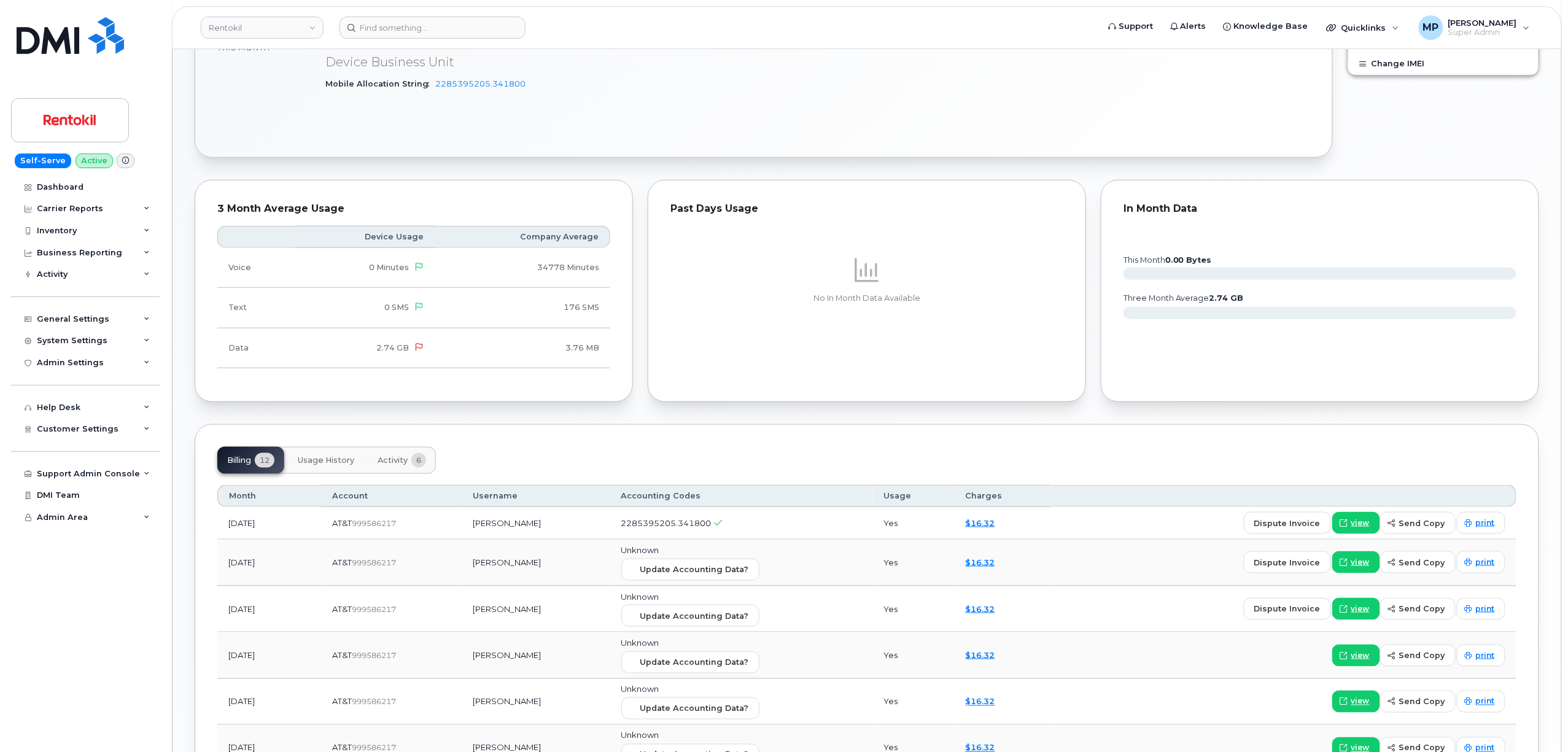
scroll to position [729, 0]
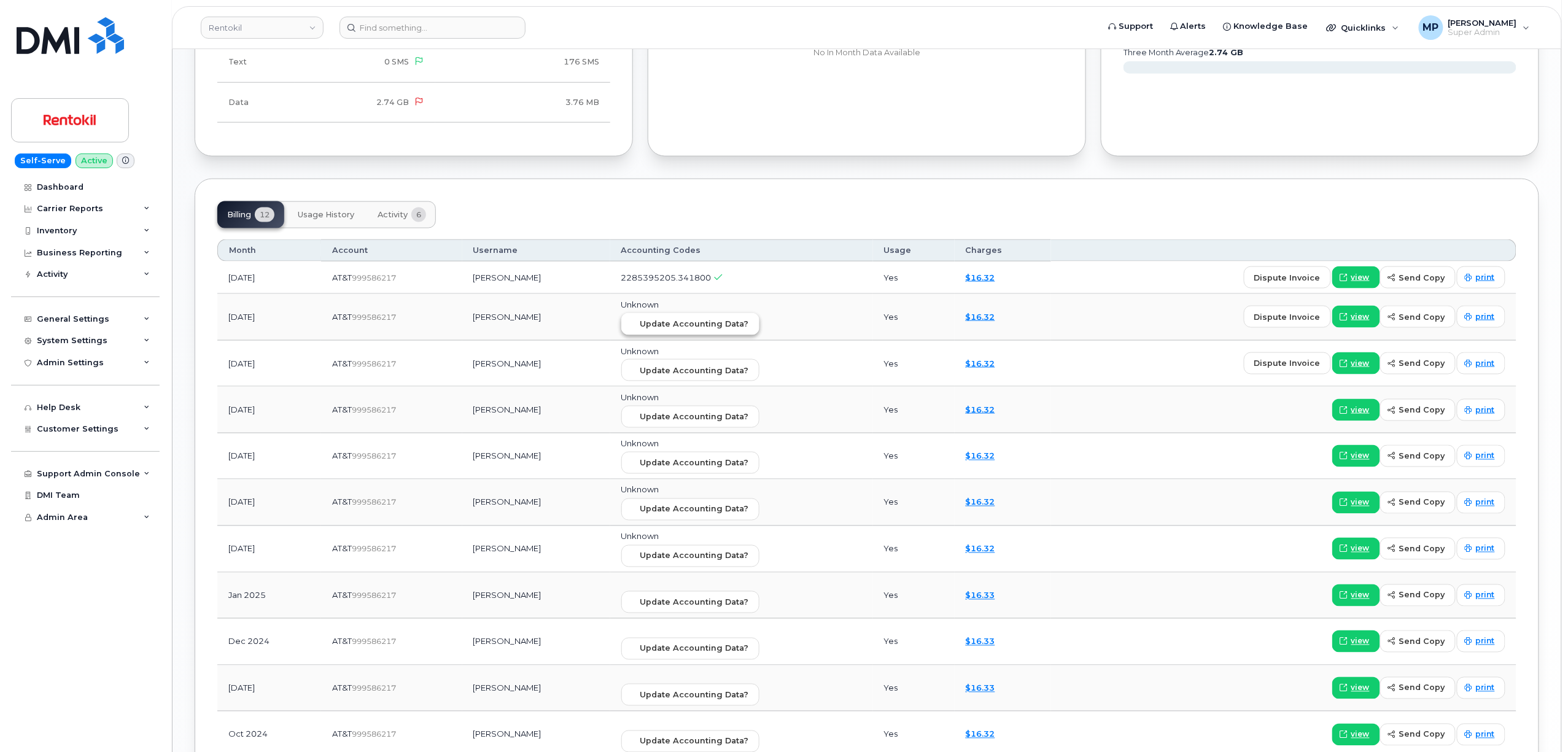
click at [666, 329] on span "Update Accounting Data?" at bounding box center [694, 324] width 108 height 12
click at [696, 381] on button "Update Accounting Data?" at bounding box center [691, 370] width 138 height 22
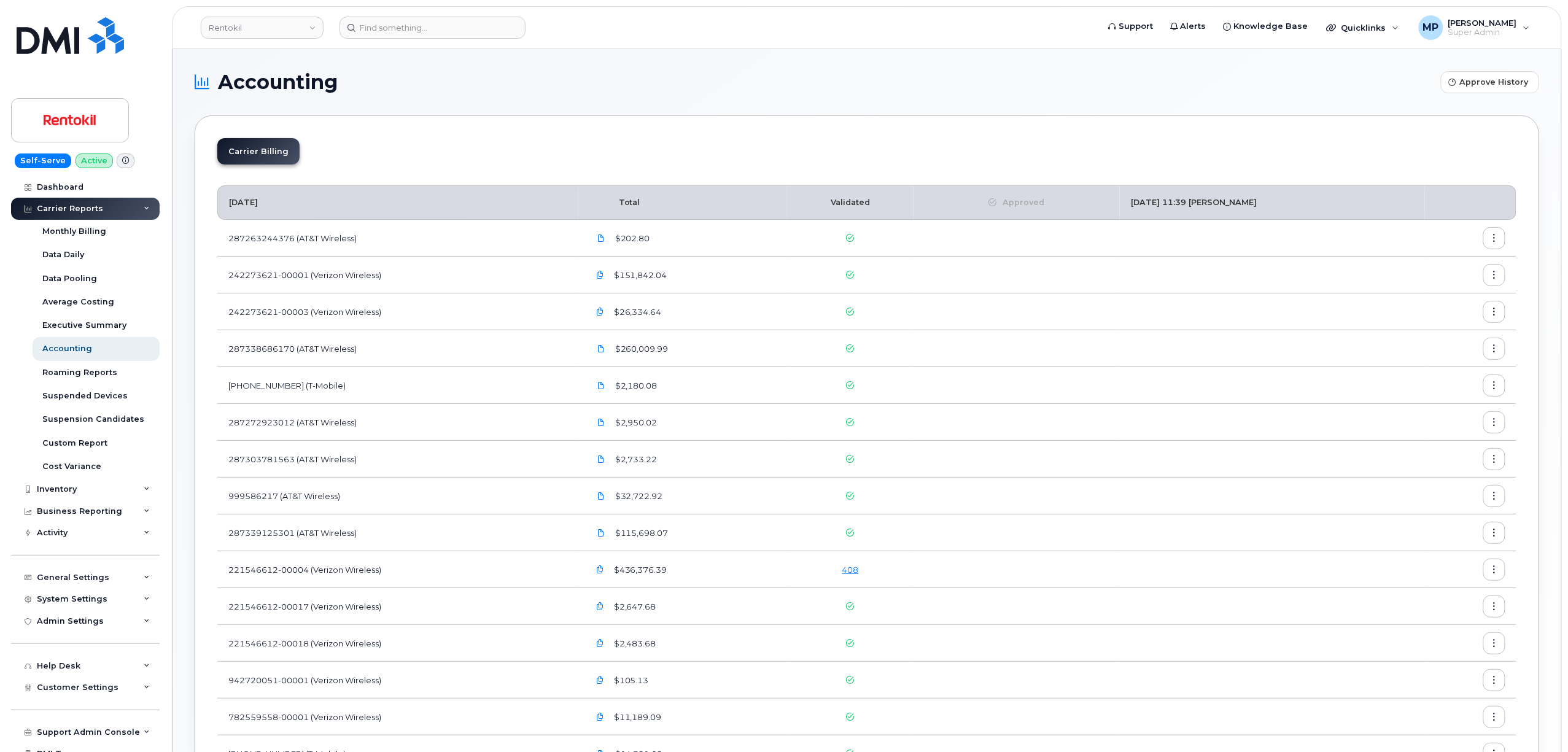
scroll to position [163, 0]
